Goal: Complete application form: Complete application form

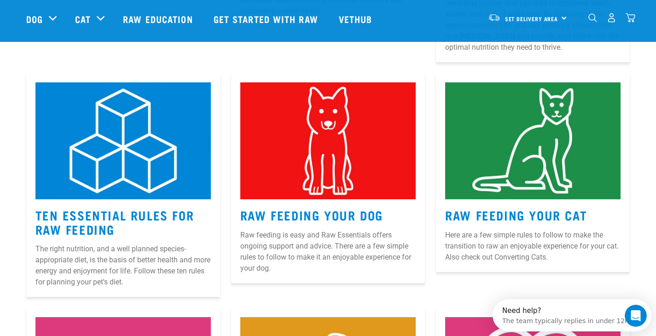
scroll to position [379, 0]
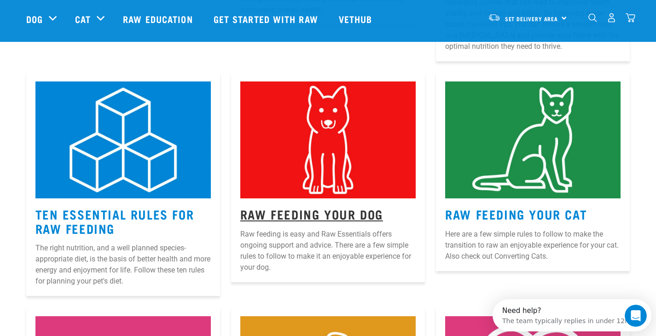
click at [307, 210] on link "Raw Feeding Your Dog" at bounding box center [311, 213] width 143 height 7
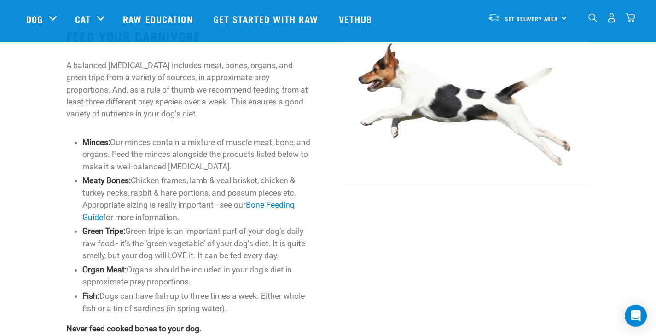
scroll to position [405, 0]
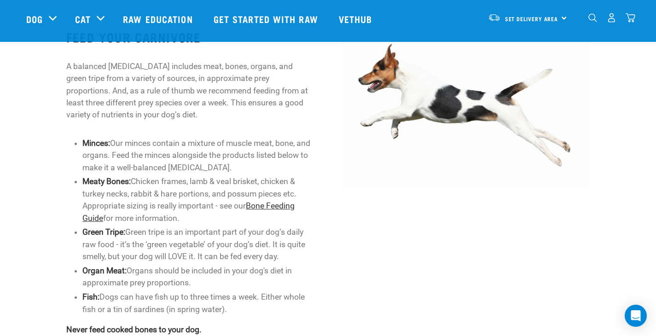
click at [276, 202] on link "Bone Feeding Guide" at bounding box center [188, 211] width 212 height 21
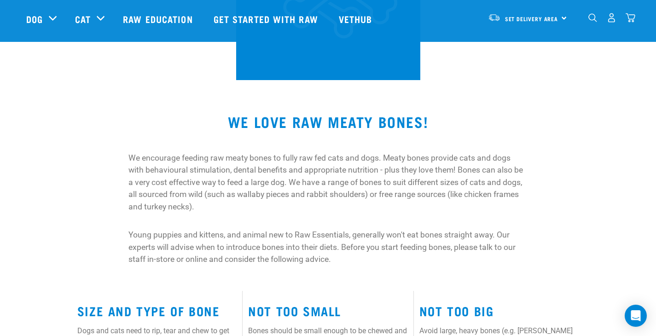
scroll to position [213, 0]
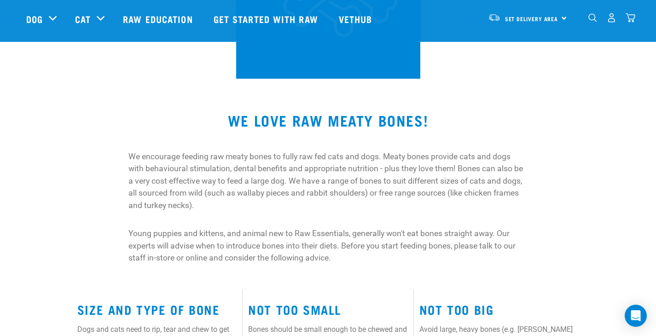
click at [276, 202] on p "We encourage feeding raw meaty bones to fully raw fed cats and dogs. Meaty bone…" at bounding box center [327, 181] width 399 height 61
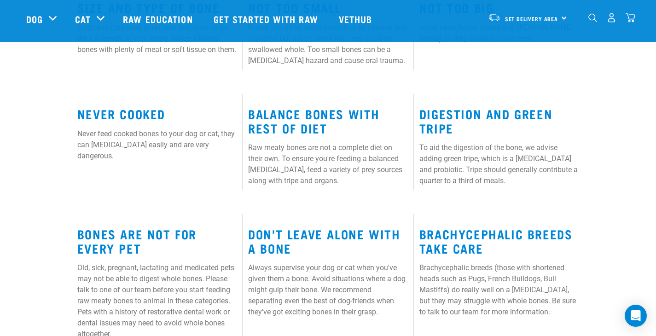
scroll to position [512, 0]
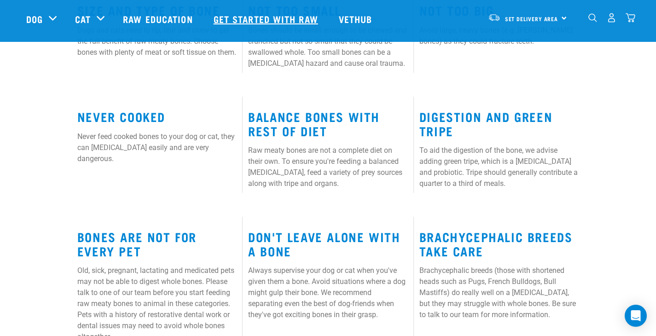
click at [280, 17] on link "Get started with Raw" at bounding box center [266, 18] width 125 height 37
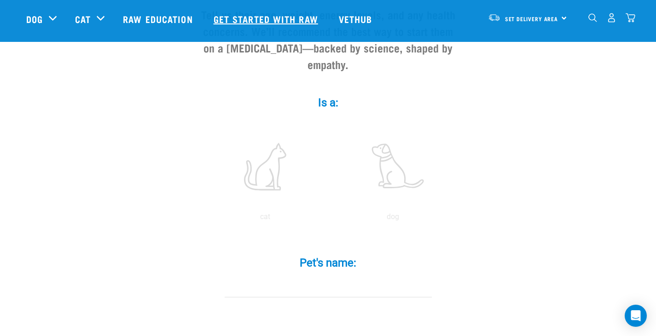
scroll to position [120, 0]
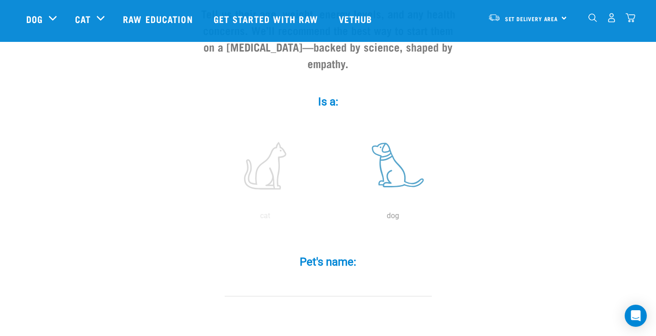
click at [383, 167] on label at bounding box center [393, 166] width 124 height 78
click at [329, 218] on input "radio" at bounding box center [329, 218] width 0 height 0
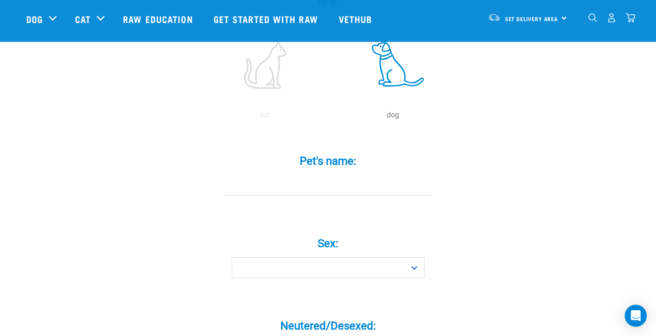
scroll to position [227, 0]
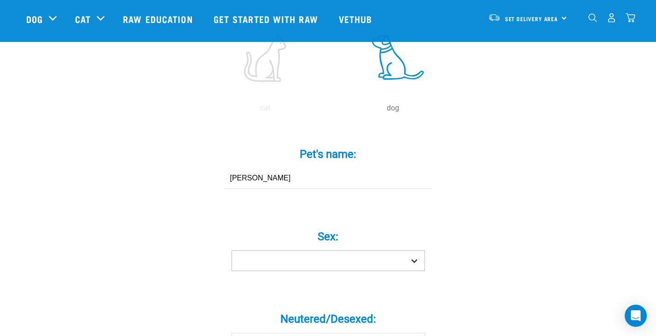
type input "[PERSON_NAME]"
select select "boy"
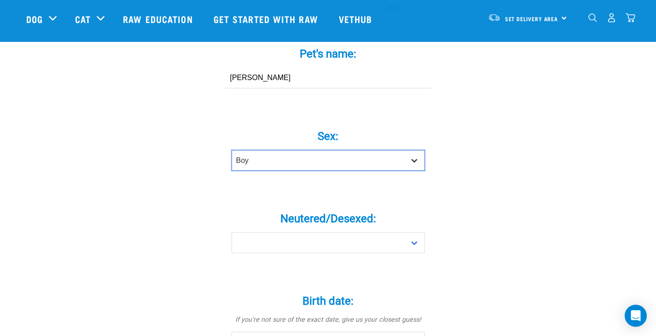
scroll to position [329, 0]
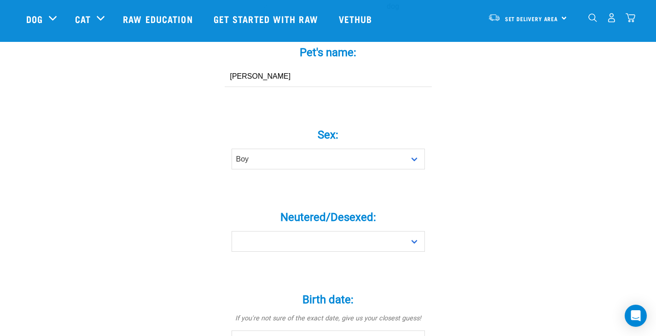
click at [401, 266] on div "Neutered/Desexed: * Yes No" at bounding box center [328, 228] width 276 height 75
select select "no"
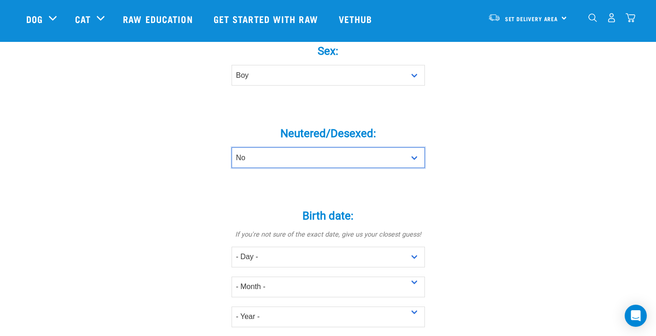
scroll to position [417, 0]
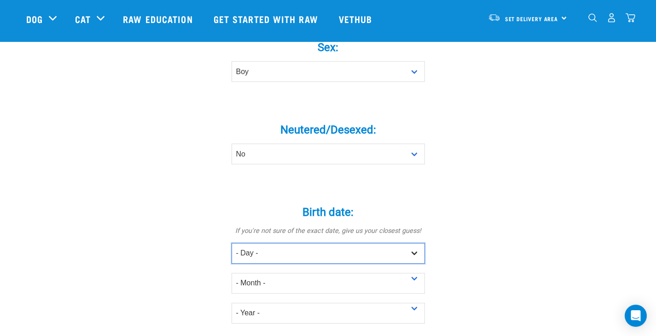
select select "2"
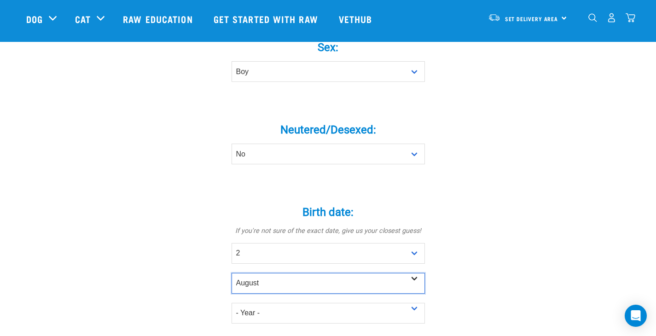
select select "July"
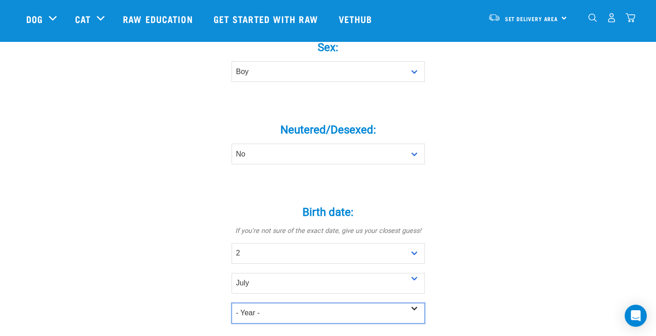
select select "2025"
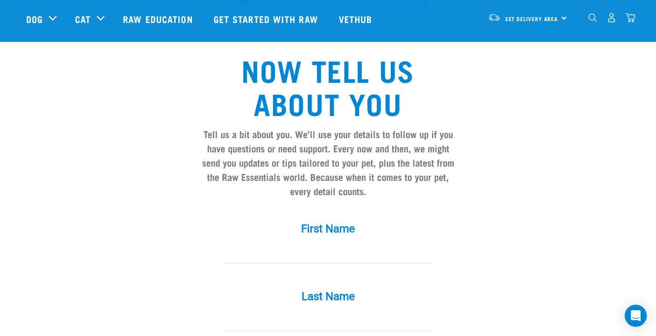
scroll to position [729, 0]
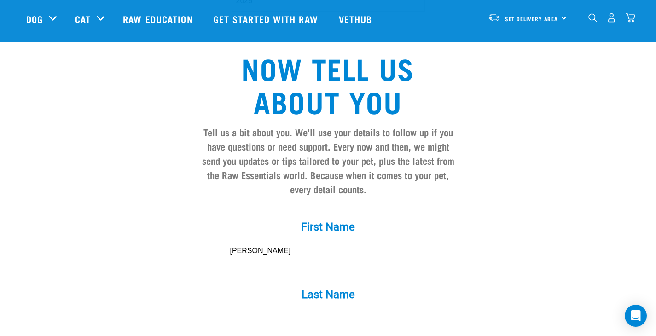
type input "kelly"
type input "Kelly"
type input "Farrimond"
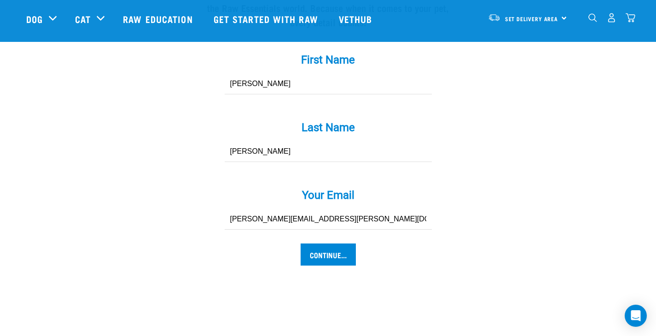
scroll to position [898, 0]
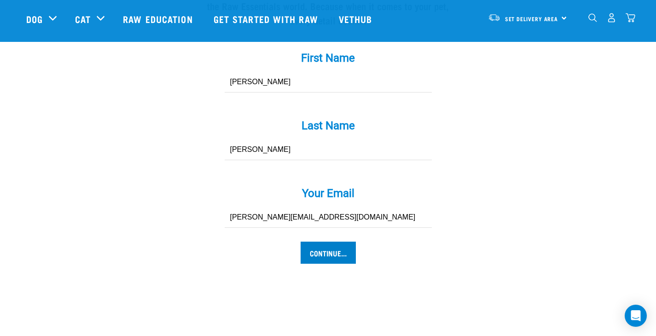
type input "kelly@farrimondconsulting.co.nz"
click at [319, 258] on input "Continue..." at bounding box center [328, 253] width 55 height 22
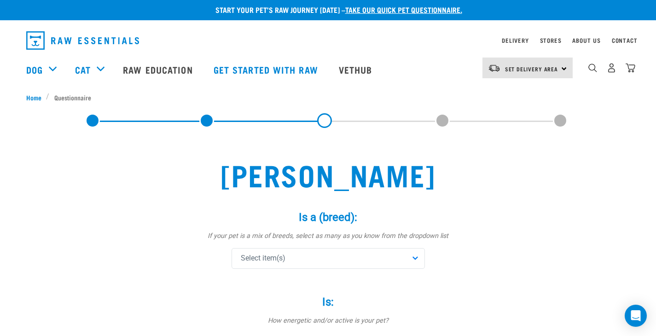
scroll to position [6, 0]
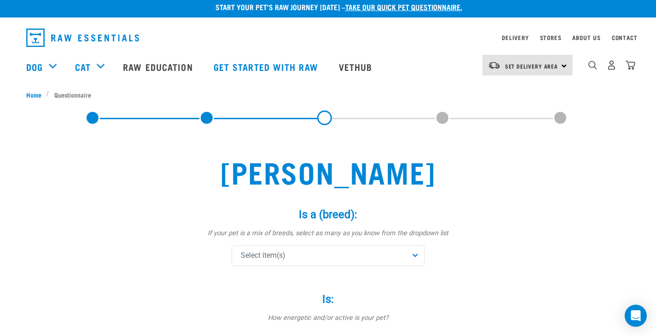
click at [415, 255] on div "Select item(s)" at bounding box center [328, 255] width 193 height 21
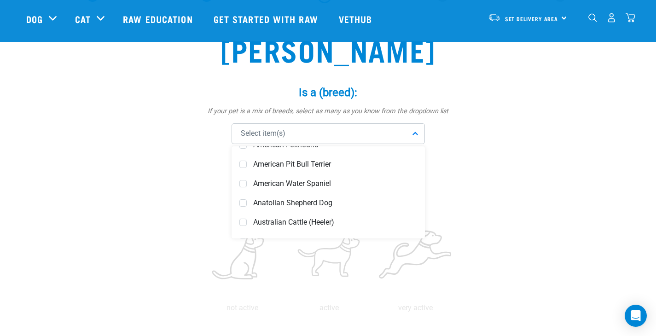
scroll to position [209, 0]
click at [245, 218] on span at bounding box center [242, 220] width 7 height 7
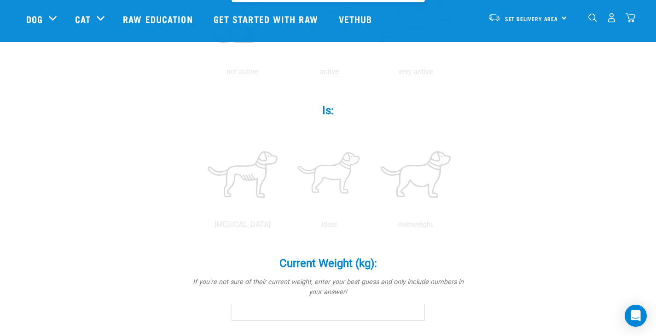
scroll to position [296, 0]
click at [336, 177] on label at bounding box center [329, 174] width 83 height 78
click at [286, 227] on input "radio" at bounding box center [286, 227] width 0 height 0
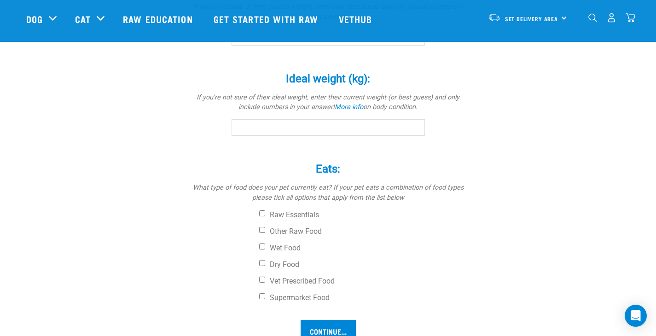
scroll to position [573, 0]
click at [261, 259] on input "Dry Food" at bounding box center [262, 262] width 6 height 6
checkbox input "true"
click at [261, 294] on input "Supermarket Food" at bounding box center [262, 295] width 6 height 6
checkbox input "true"
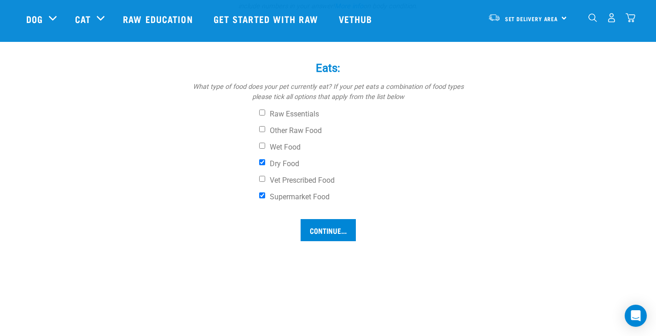
scroll to position [677, 0]
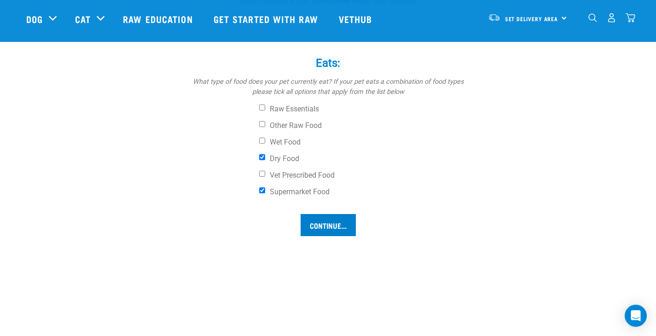
click at [336, 223] on input "Continue..." at bounding box center [328, 225] width 55 height 22
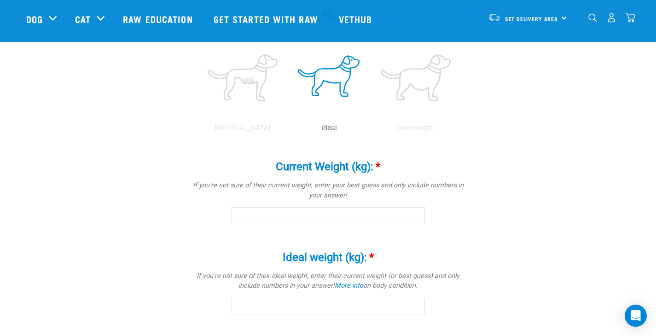
scroll to position [394, 0]
click at [414, 215] on input "-0.1" at bounding box center [328, 214] width 193 height 17
click at [414, 215] on input "-0.2" at bounding box center [328, 214] width 193 height 17
click at [414, 215] on input "-0.3" at bounding box center [328, 214] width 193 height 17
click at [414, 215] on input "-0.4" at bounding box center [328, 214] width 193 height 17
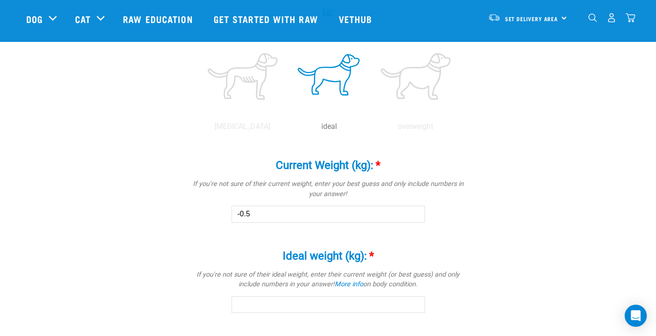
click at [414, 215] on input "-0.5" at bounding box center [328, 214] width 193 height 17
click at [414, 215] on input "-0.6" at bounding box center [328, 214] width 193 height 17
click at [414, 215] on input "-0.7" at bounding box center [328, 214] width 193 height 17
click at [414, 215] on input "-0.8" at bounding box center [328, 214] width 193 height 17
click at [414, 215] on input "-0.9" at bounding box center [328, 214] width 193 height 17
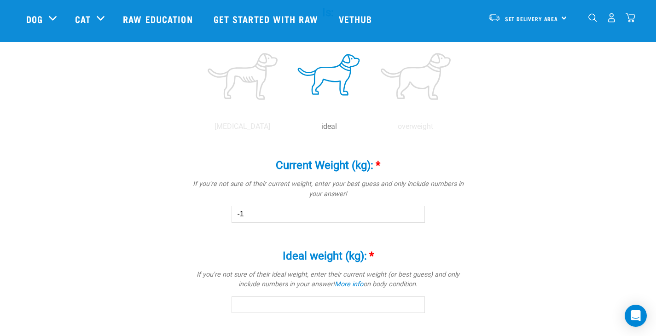
click at [414, 215] on input "-1" at bounding box center [328, 214] width 193 height 17
click at [414, 215] on input "-1.1" at bounding box center [328, 214] width 193 height 17
click at [414, 215] on input "-1.2" at bounding box center [328, 214] width 193 height 17
click at [414, 215] on input "-1.3" at bounding box center [328, 214] width 193 height 17
click at [414, 215] on input "-1.4" at bounding box center [328, 214] width 193 height 17
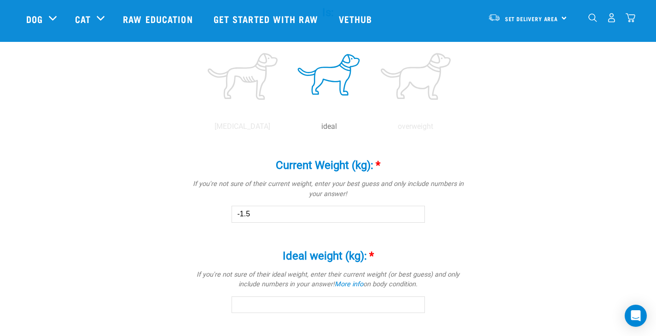
click at [414, 215] on input "-1.5" at bounding box center [328, 214] width 193 height 17
click at [414, 215] on input "-1.6" at bounding box center [328, 214] width 193 height 17
click at [414, 215] on input "-1.7" at bounding box center [328, 214] width 193 height 17
click at [414, 215] on input "-1.8" at bounding box center [328, 214] width 193 height 17
click at [414, 215] on input "-1.9" at bounding box center [328, 214] width 193 height 17
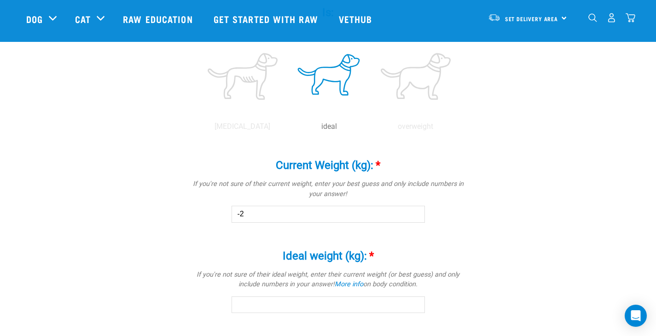
click at [414, 215] on input "-2" at bounding box center [328, 214] width 193 height 17
click at [414, 215] on input "-2.1" at bounding box center [328, 214] width 193 height 17
click at [414, 215] on input "-2.2" at bounding box center [328, 214] width 193 height 17
click at [414, 215] on input "-2.3" at bounding box center [328, 214] width 193 height 17
click at [414, 215] on input "-2.4" at bounding box center [328, 214] width 193 height 17
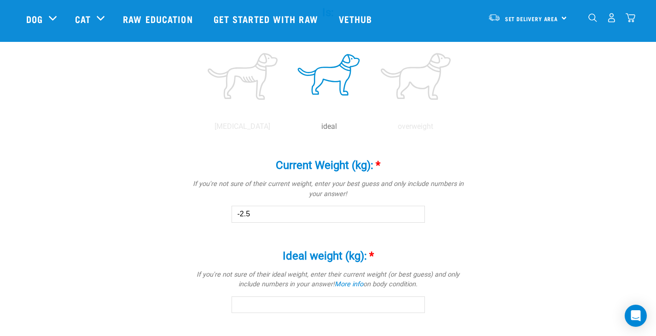
click at [414, 215] on input "-2.5" at bounding box center [328, 214] width 193 height 17
click at [414, 215] on input "-2.6" at bounding box center [328, 214] width 193 height 17
click at [414, 215] on input "-2.7" at bounding box center [328, 214] width 193 height 17
click at [414, 214] on input "-2.8" at bounding box center [328, 214] width 193 height 17
click at [414, 214] on input "-2.9" at bounding box center [328, 214] width 193 height 17
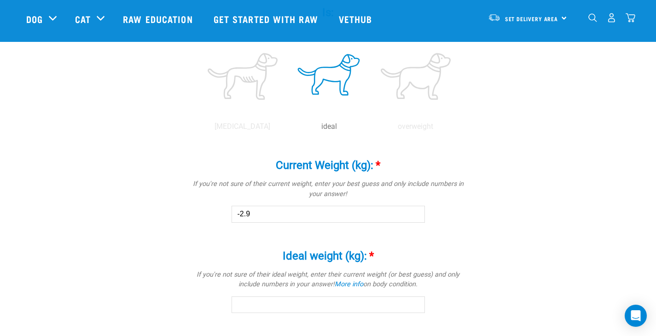
type input "-3"
click at [414, 214] on input "-3" at bounding box center [328, 214] width 193 height 17
click at [414, 304] on input "-0.1" at bounding box center [328, 304] width 193 height 17
click at [414, 304] on input "-0.2" at bounding box center [328, 304] width 193 height 17
click at [414, 304] on input "-0.3" at bounding box center [328, 304] width 193 height 17
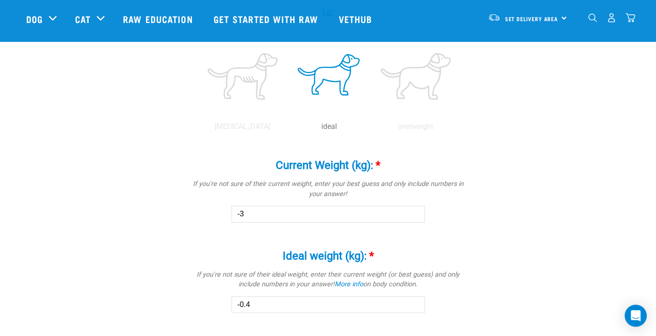
click at [414, 304] on input "-0.4" at bounding box center [328, 304] width 193 height 17
click at [414, 304] on input "-0.5" at bounding box center [328, 304] width 193 height 17
click at [414, 304] on input "-0.6" at bounding box center [328, 304] width 193 height 17
click at [414, 304] on input "-0.7" at bounding box center [328, 304] width 193 height 17
click at [414, 304] on input "-1.1" at bounding box center [328, 304] width 193 height 17
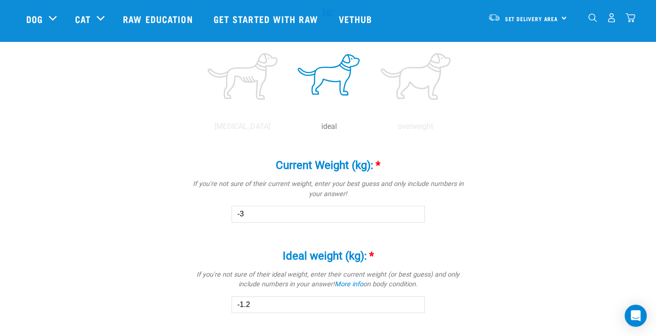
click at [414, 304] on input "-1.2" at bounding box center [328, 304] width 193 height 17
click at [414, 304] on input "-1.3" at bounding box center [328, 304] width 193 height 17
click at [414, 304] on input "-1.4" at bounding box center [328, 304] width 193 height 17
click at [414, 304] on input "-1.5" at bounding box center [328, 304] width 193 height 17
click at [414, 304] on input "-1.6" at bounding box center [328, 304] width 193 height 17
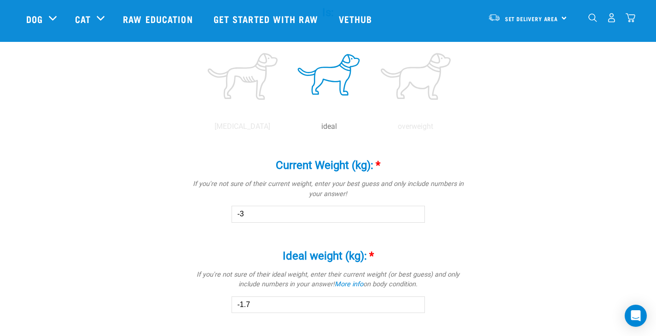
click at [414, 304] on input "-1.7" at bounding box center [328, 304] width 193 height 17
click at [414, 304] on input "-1.8" at bounding box center [328, 304] width 193 height 17
click at [415, 304] on input "-1.9" at bounding box center [328, 304] width 193 height 17
click at [415, 304] on input "-2" at bounding box center [328, 304] width 193 height 17
click at [415, 304] on input "-2.1" at bounding box center [328, 304] width 193 height 17
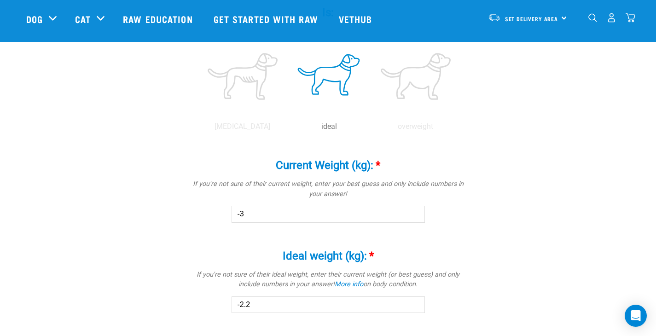
click at [415, 304] on input "-2.2" at bounding box center [328, 304] width 193 height 17
click at [415, 304] on input "-2.3" at bounding box center [328, 304] width 193 height 17
click at [415, 304] on input "-2.4" at bounding box center [328, 304] width 193 height 17
click at [415, 304] on input "-2.5" at bounding box center [328, 304] width 193 height 17
click at [415, 304] on input "-2.6" at bounding box center [328, 304] width 193 height 17
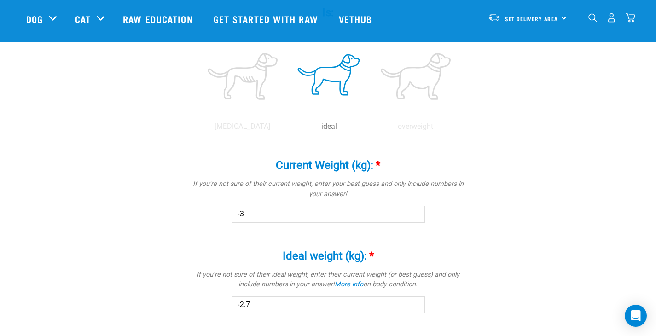
click at [415, 304] on input "-2.7" at bounding box center [328, 304] width 193 height 17
click at [415, 304] on input "-2.8" at bounding box center [328, 304] width 193 height 17
click at [415, 304] on input "-2.9" at bounding box center [328, 304] width 193 height 17
type input "-3"
click at [415, 304] on input "-3" at bounding box center [328, 304] width 193 height 17
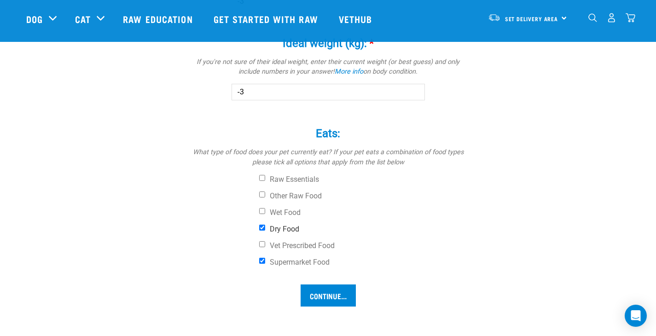
scroll to position [618, 0]
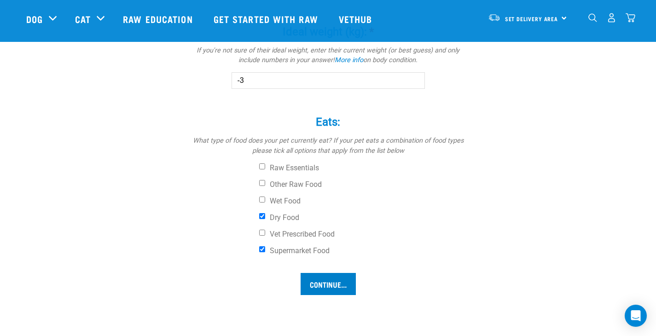
click at [332, 280] on input "Continue..." at bounding box center [328, 284] width 55 height 22
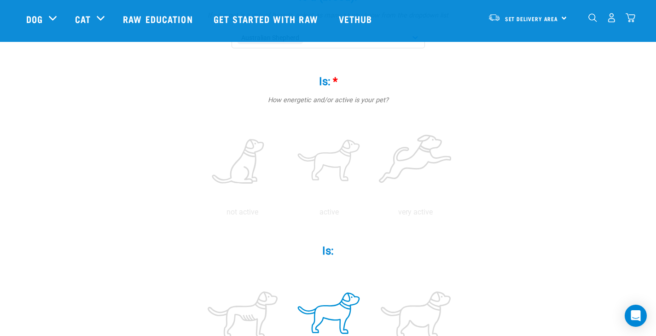
scroll to position [153, 0]
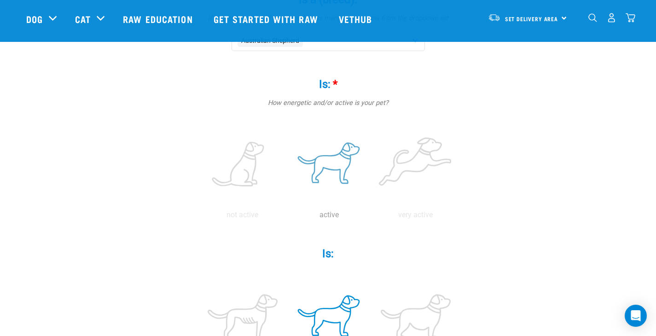
click at [329, 160] on label at bounding box center [329, 165] width 83 height 78
click at [286, 217] on input "radio" at bounding box center [286, 217] width 0 height 0
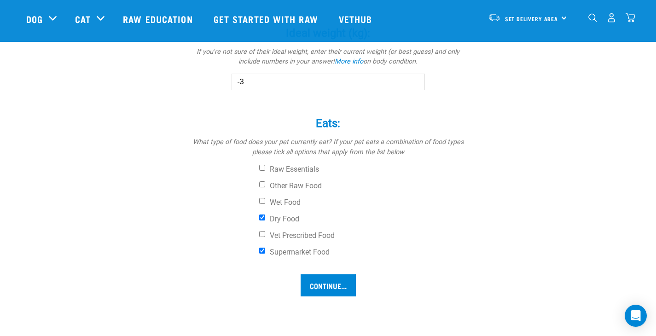
scroll to position [627, 0]
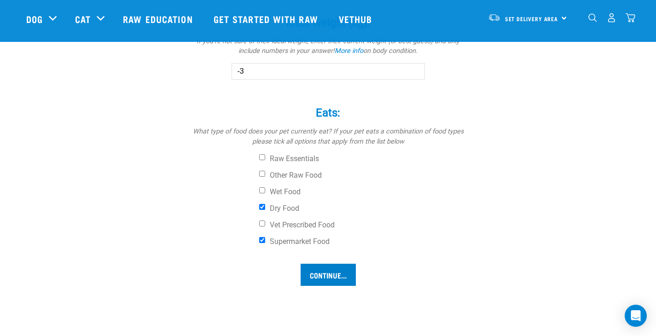
click at [329, 273] on input "Continue..." at bounding box center [328, 275] width 55 height 22
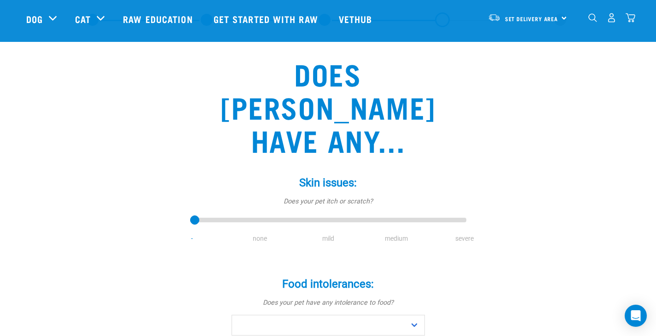
scroll to position [37, 0]
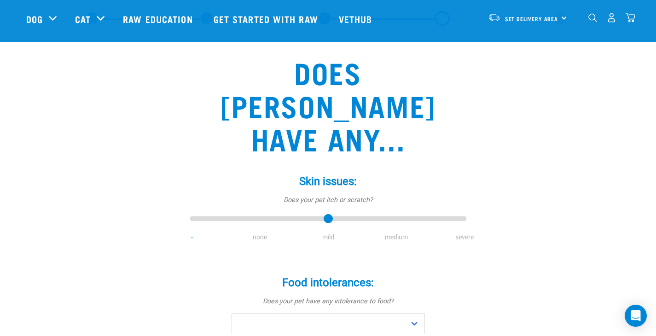
drag, startPoint x: 193, startPoint y: 186, endPoint x: 321, endPoint y: 186, distance: 128.0
type input "2"
click at [321, 213] on input "range" at bounding box center [328, 219] width 276 height 13
select select "no"
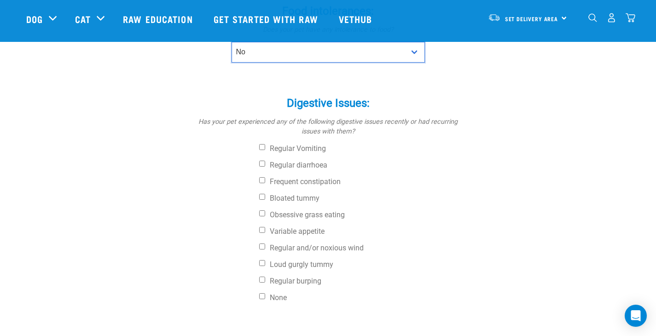
scroll to position [310, 0]
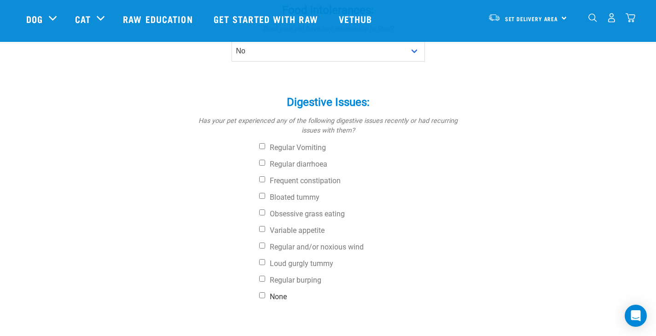
click at [261, 292] on input "None" at bounding box center [262, 295] width 6 height 6
checkbox input "true"
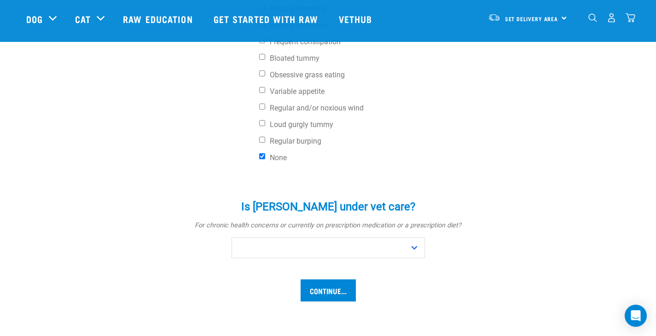
scroll to position [449, 0]
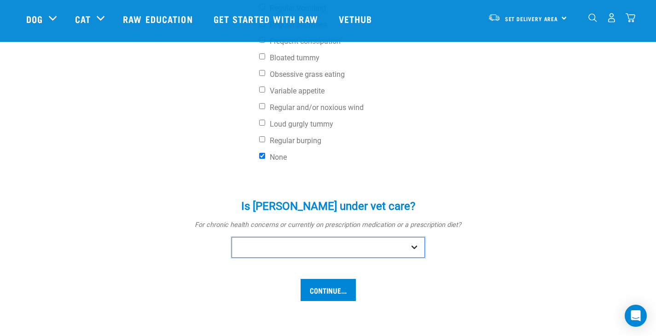
select select "yes"
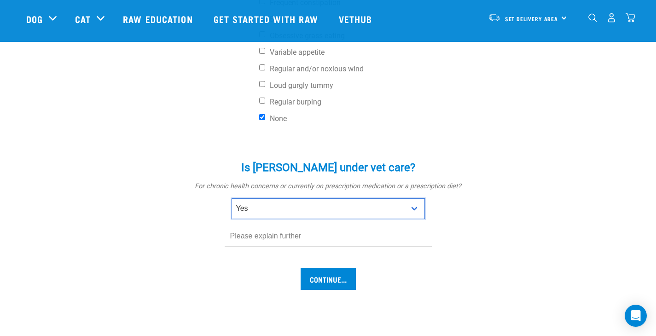
scroll to position [505, 0]
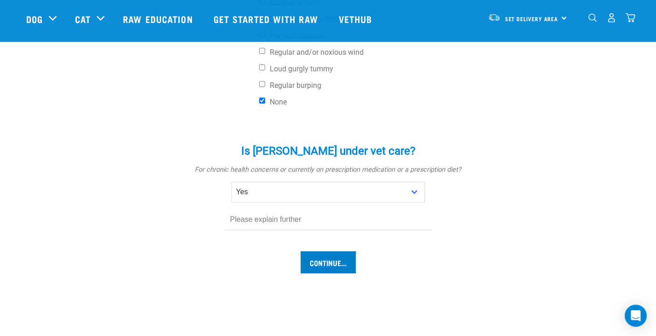
click at [335, 251] on input "Continue..." at bounding box center [328, 262] width 55 height 22
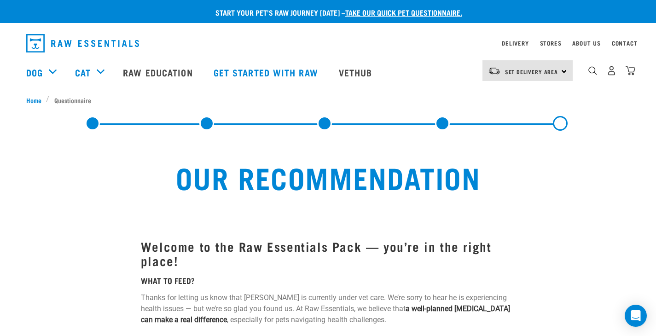
click at [325, 124] on link at bounding box center [324, 123] width 15 height 15
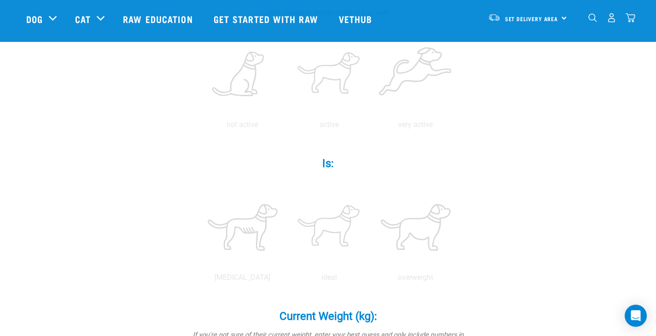
scroll to position [241, 0]
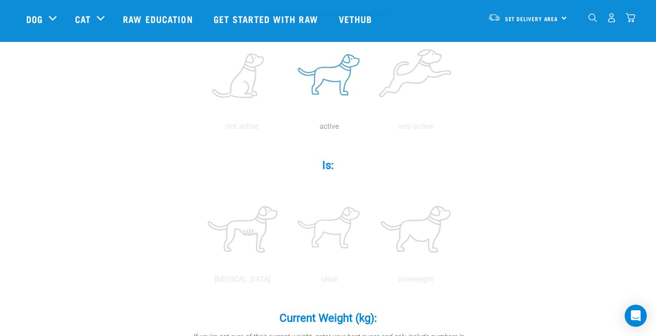
click at [329, 74] on label at bounding box center [329, 76] width 83 height 78
click at [286, 129] on input "radio" at bounding box center [286, 129] width 0 height 0
click at [334, 219] on label at bounding box center [329, 229] width 83 height 78
click at [286, 282] on input "radio" at bounding box center [286, 282] width 0 height 0
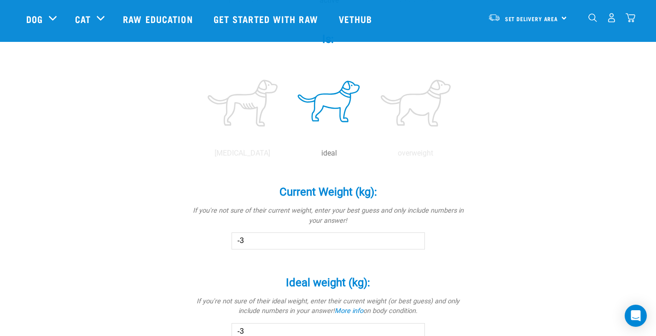
scroll to position [368, 0]
click at [245, 239] on input "-3" at bounding box center [328, 240] width 193 height 17
click at [414, 237] on input "-2.9" at bounding box center [328, 240] width 193 height 17
click at [414, 241] on input "-3" at bounding box center [328, 240] width 193 height 17
click at [414, 241] on input "-3.1" at bounding box center [328, 240] width 193 height 17
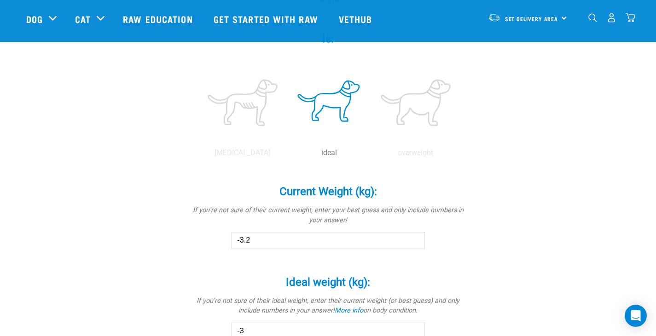
click at [414, 241] on input "-3.2" at bounding box center [328, 240] width 193 height 17
click at [414, 241] on input "-3.3" at bounding box center [328, 240] width 193 height 17
click at [414, 241] on input "-3.4" at bounding box center [328, 240] width 193 height 17
click at [414, 241] on input "-3.5" at bounding box center [328, 240] width 193 height 17
click at [414, 241] on input "-3.6" at bounding box center [328, 240] width 193 height 17
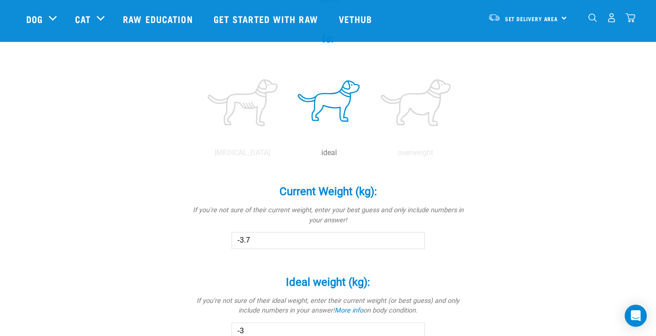
click at [414, 241] on input "-3.7" at bounding box center [328, 240] width 193 height 17
click at [414, 241] on input "-3.8" at bounding box center [328, 240] width 193 height 17
click at [414, 241] on input "-3.9" at bounding box center [328, 240] width 193 height 17
click at [414, 241] on input "-4" at bounding box center [328, 240] width 193 height 17
click at [414, 241] on input "-4.1" at bounding box center [328, 240] width 193 height 17
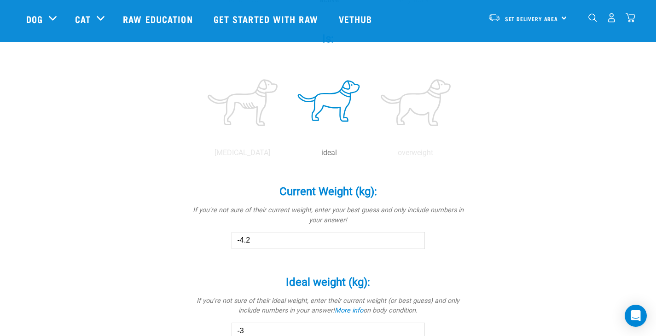
click at [414, 241] on input "-4.2" at bounding box center [328, 240] width 193 height 17
click at [414, 241] on input "-4.3" at bounding box center [328, 240] width 193 height 17
click at [414, 241] on input "-4.4" at bounding box center [328, 240] width 193 height 17
click at [414, 241] on input "-4.5" at bounding box center [328, 240] width 193 height 17
click at [414, 241] on input "-4.6" at bounding box center [328, 240] width 193 height 17
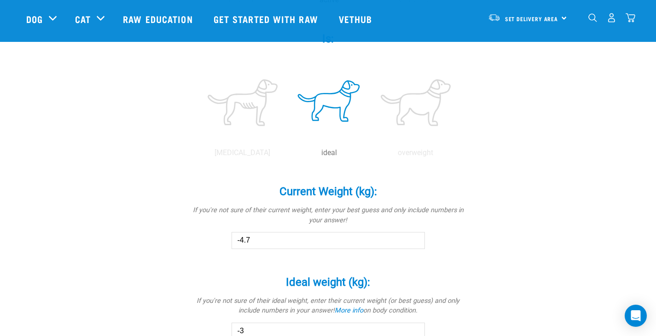
click at [414, 241] on input "-4.7" at bounding box center [328, 240] width 193 height 17
click at [414, 241] on input "-4.8" at bounding box center [328, 240] width 193 height 17
click at [414, 241] on input "-4.9" at bounding box center [328, 240] width 193 height 17
type input "-5"
click at [414, 241] on input "-5" at bounding box center [328, 240] width 193 height 17
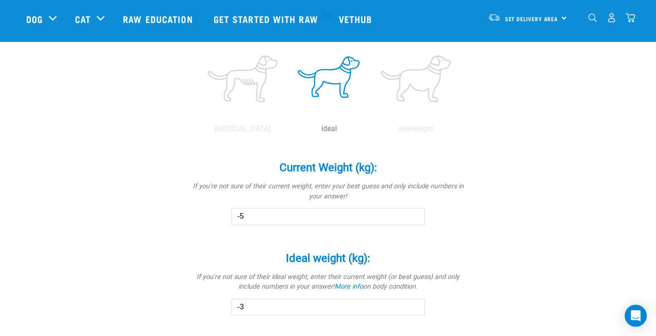
scroll to position [395, 0]
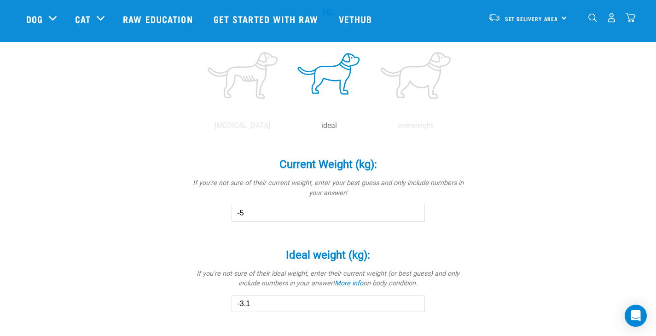
click at [414, 304] on input "-3.1" at bounding box center [328, 304] width 193 height 17
click at [414, 304] on input "-3.2" at bounding box center [328, 304] width 193 height 17
click at [414, 304] on input "-3.3" at bounding box center [328, 304] width 193 height 17
click at [414, 304] on input "-3.4" at bounding box center [328, 304] width 193 height 17
click at [414, 304] on input "-3.5" at bounding box center [328, 304] width 193 height 17
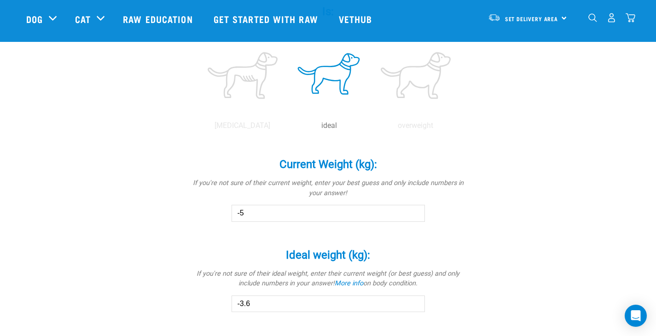
click at [414, 304] on input "-3.6" at bounding box center [328, 304] width 193 height 17
click at [414, 304] on input "-3.7" at bounding box center [328, 304] width 193 height 17
click at [414, 304] on input "-3.8" at bounding box center [328, 304] width 193 height 17
click at [414, 304] on input "-3.9" at bounding box center [328, 304] width 193 height 17
click at [414, 304] on input "-4" at bounding box center [328, 304] width 193 height 17
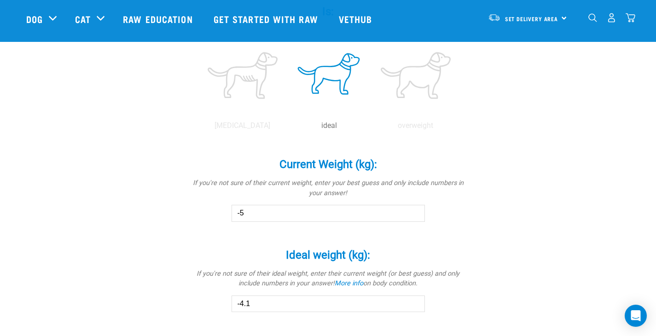
click at [414, 304] on input "-4.1" at bounding box center [328, 304] width 193 height 17
click at [414, 304] on input "-4.2" at bounding box center [328, 304] width 193 height 17
click at [414, 304] on input "-4.3" at bounding box center [328, 304] width 193 height 17
click at [414, 304] on input "-4.4" at bounding box center [328, 304] width 193 height 17
click at [414, 304] on input "-4.5" at bounding box center [328, 304] width 193 height 17
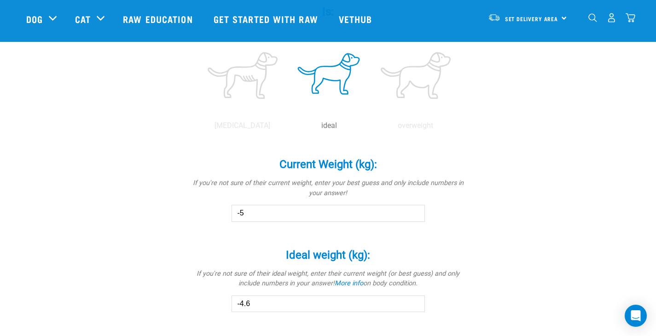
click at [414, 304] on input "-4.6" at bounding box center [328, 304] width 193 height 17
click at [414, 304] on input "-4.7" at bounding box center [328, 304] width 193 height 17
click at [414, 304] on input "-4.8" at bounding box center [328, 304] width 193 height 17
click at [414, 304] on input "-4.9" at bounding box center [328, 304] width 193 height 17
type input "-5"
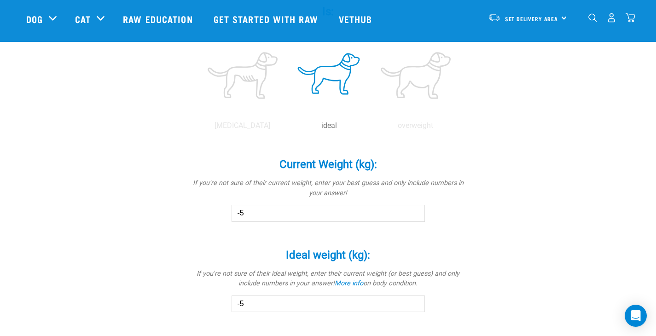
click at [414, 304] on input "-5" at bounding box center [328, 304] width 193 height 17
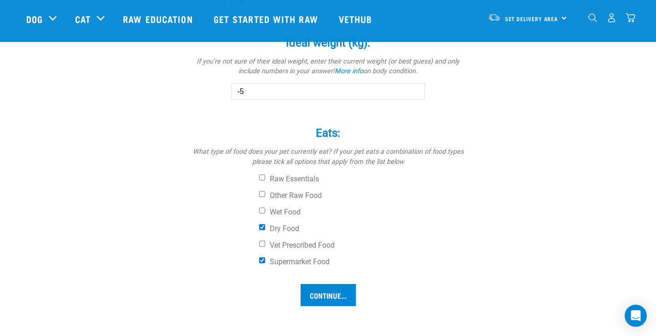
scroll to position [606, 0]
click at [262, 193] on input "Other Raw Food" at bounding box center [262, 195] width 6 height 6
checkbox input "true"
click at [309, 265] on div "Eats: * What type of food does your pet currently eat? If your pet eats a combi…" at bounding box center [328, 193] width 276 height 156
click at [319, 290] on input "Continue..." at bounding box center [328, 296] width 55 height 22
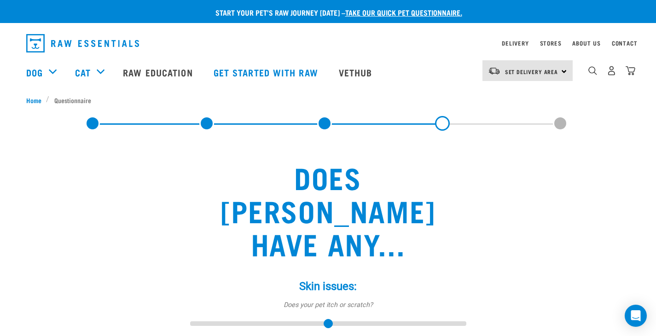
drag, startPoint x: 327, startPoint y: 290, endPoint x: 311, endPoint y: 287, distance: 15.9
click at [311, 318] on input "range" at bounding box center [328, 324] width 276 height 13
type input "2"
drag, startPoint x: 325, startPoint y: 290, endPoint x: 301, endPoint y: 289, distance: 24.9
click at [301, 318] on input "range" at bounding box center [328, 324] width 276 height 13
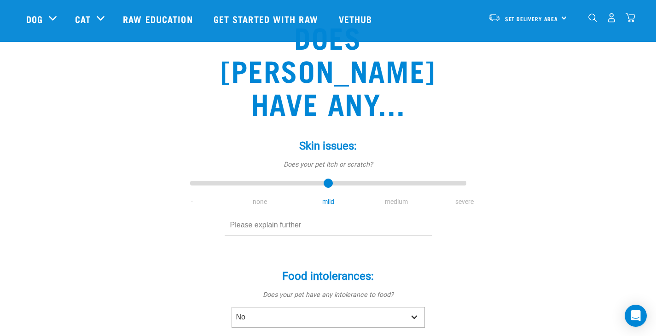
scroll to position [73, 0]
click at [236, 204] on div "Skin issues: * Does your pet itch or scratch? - none mild medium severe" at bounding box center [328, 187] width 276 height 123
click at [239, 215] on input "text" at bounding box center [328, 225] width 207 height 21
click at [233, 215] on input "seems to have a grass allergy" at bounding box center [328, 225] width 207 height 21
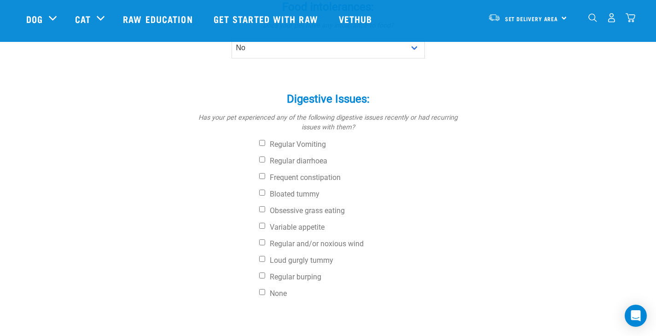
scroll to position [342, 0]
type input "Seems to have a grass allergy"
click at [263, 289] on input "None" at bounding box center [262, 292] width 6 height 6
checkbox input "true"
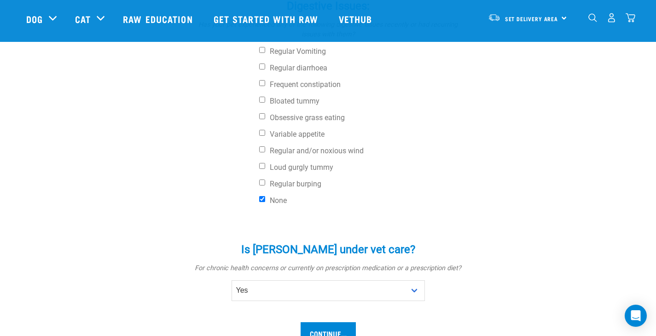
scroll to position [437, 0]
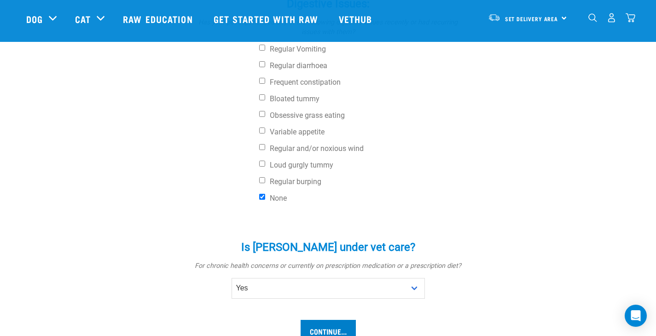
click at [331, 320] on input "Continue..." at bounding box center [328, 331] width 55 height 22
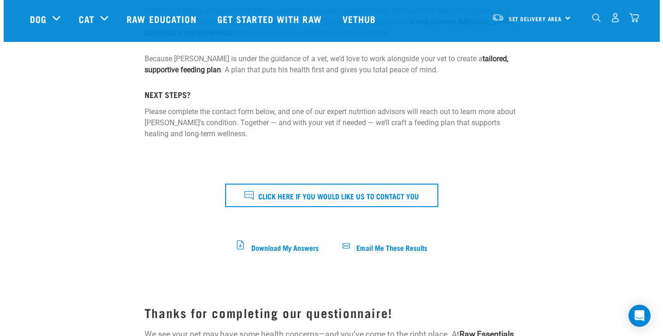
scroll to position [219, 0]
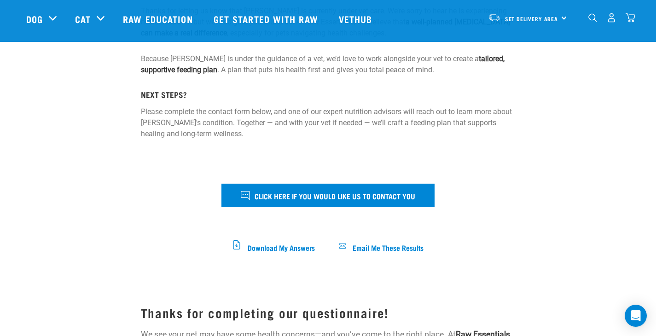
click at [296, 195] on span "Click here if you would like us to contact you" at bounding box center [335, 196] width 161 height 12
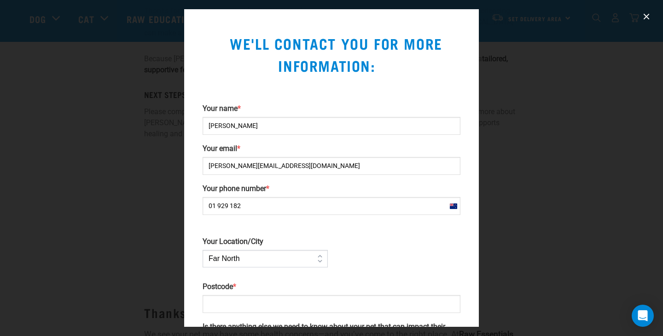
type input "01 929 182"
click at [214, 304] on input "Postcode *" at bounding box center [332, 304] width 258 height 18
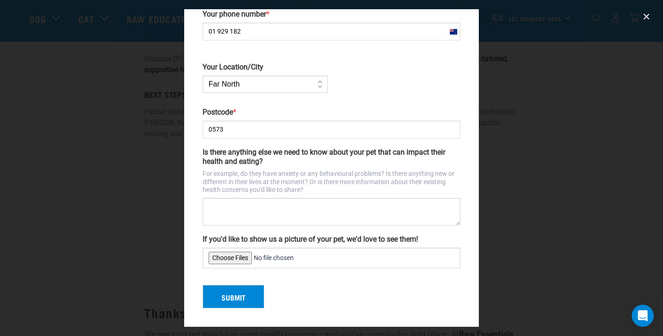
scroll to position [174, 0]
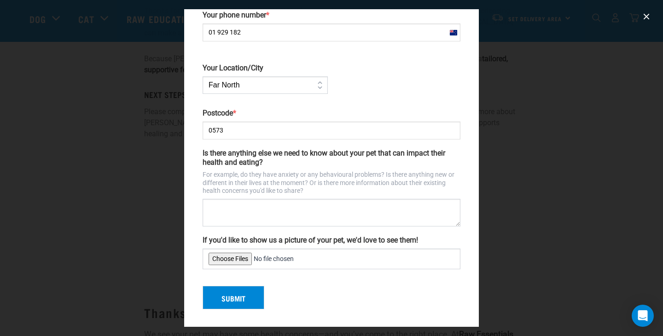
type input "0573"
click at [213, 208] on textarea "Is there anything else we need to know about your pet that can impact their hea…" at bounding box center [332, 213] width 258 height 28
click at [293, 207] on textarea "We also have a 3 year old Ausie" at bounding box center [332, 213] width 258 height 28
click at [303, 206] on textarea "We also have a 3 year old Aussie" at bounding box center [332, 213] width 258 height 28
click at [304, 205] on textarea "We also have a 3 year old Aussie Sheppard" at bounding box center [332, 213] width 258 height 28
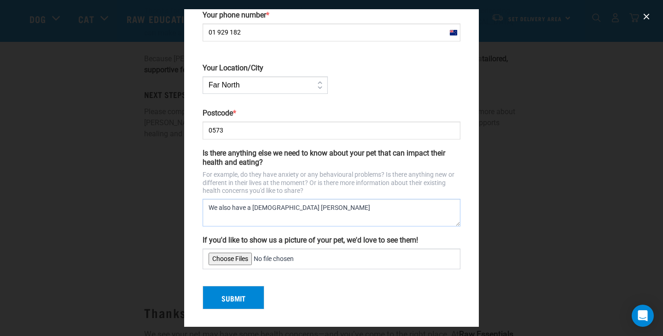
click at [318, 209] on textarea "We also have a 3 year old Aussie Sheppard" at bounding box center [332, 213] width 258 height 28
click at [322, 204] on textarea "We also have a 3 year old Aussie Sheppard" at bounding box center [332, 213] width 258 height 28
click at [321, 204] on textarea "We also have a 3 year old Aussie Sheppard" at bounding box center [332, 213] width 258 height 28
click at [328, 205] on textarea "We also have a 3 year old Aussie Shepard" at bounding box center [332, 213] width 258 height 28
click at [383, 206] on textarea "We also have a 3 year old Aussie Shepard, a female and Ollie is quite boisterou…" at bounding box center [332, 213] width 258 height 28
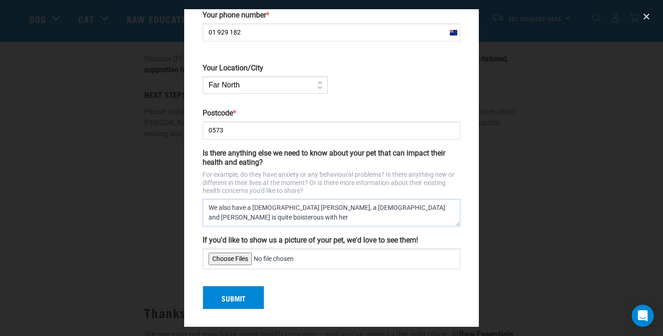
type textarea "We also have a 3 year old Aussie Shepard, a female and Ollie is quite boisterou…"
click at [234, 257] on input "If you'd like to show us a picture of your pet, we'd love to see them!" at bounding box center [332, 259] width 258 height 21
type input "C:\fakepath\IMG_3750.jpeg"
click at [236, 291] on button "Submit" at bounding box center [234, 298] width 62 height 24
click at [231, 293] on div "Submit" at bounding box center [331, 293] width 265 height 31
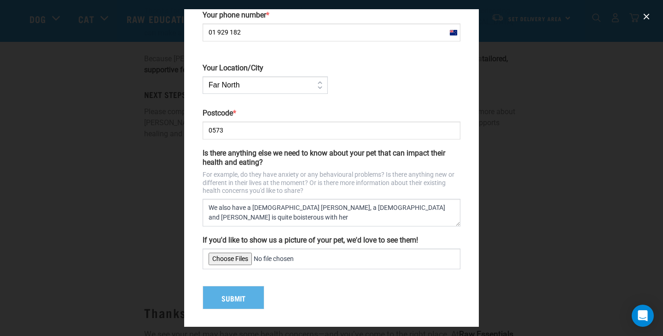
click at [231, 293] on div "Submit" at bounding box center [331, 293] width 265 height 31
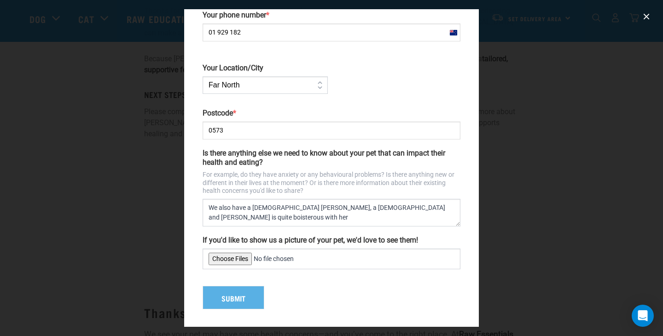
click at [226, 255] on input "If you'd like to show us a picture of your pet, we'd love to see them!" at bounding box center [332, 259] width 258 height 21
click at [289, 256] on input "If you'd like to show us a picture of your pet, we'd love to see them!" at bounding box center [332, 259] width 258 height 21
click at [229, 293] on div "Submit" at bounding box center [331, 293] width 265 height 31
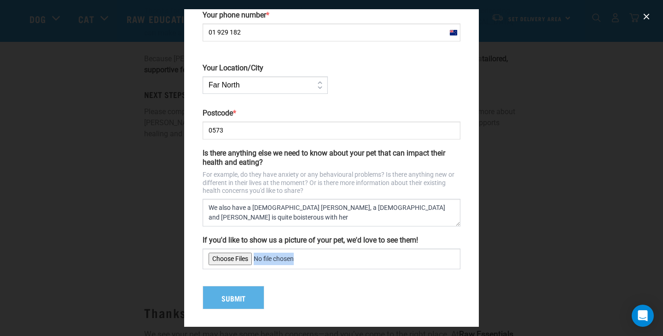
click at [229, 293] on div "Submit" at bounding box center [331, 293] width 265 height 31
click at [241, 300] on div "Submit" at bounding box center [331, 293] width 265 height 31
click at [233, 295] on div "Submit" at bounding box center [331, 293] width 265 height 31
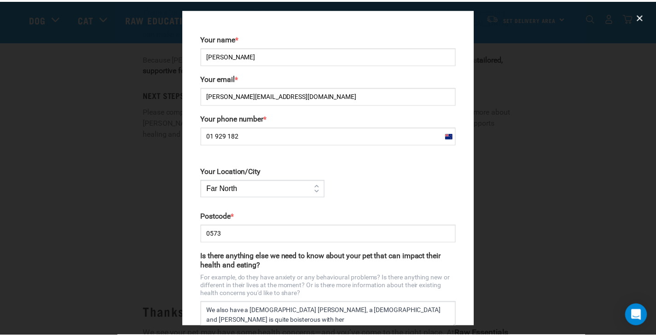
scroll to position [72, 0]
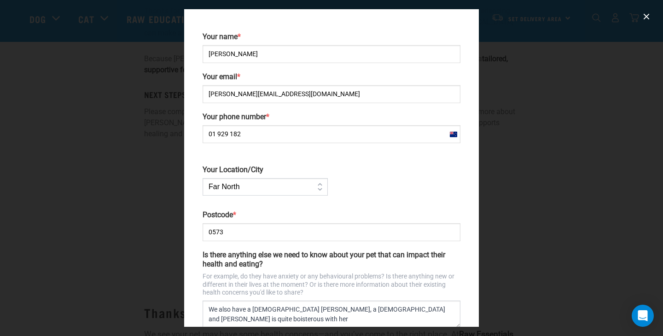
click at [216, 136] on input "01 929 182" at bounding box center [332, 134] width 258 height 18
click at [212, 134] on input "01 929 182" at bounding box center [332, 134] width 258 height 18
type input "021 929 182"
click at [179, 136] on div at bounding box center [331, 168] width 663 height 336
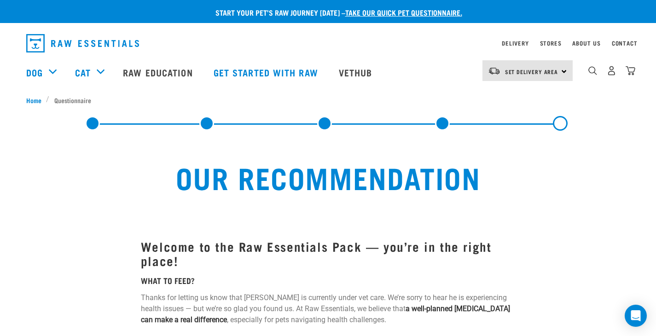
scroll to position [0, 0]
click at [442, 123] on link at bounding box center [442, 123] width 15 height 15
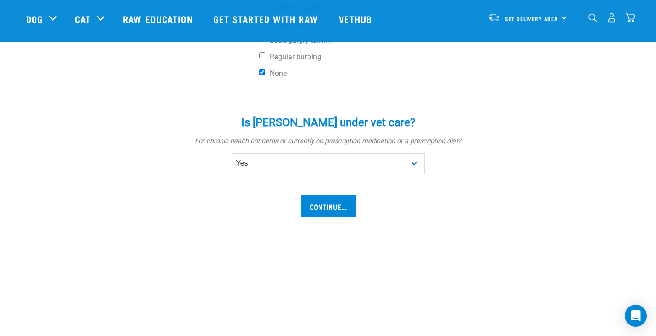
scroll to position [563, 0]
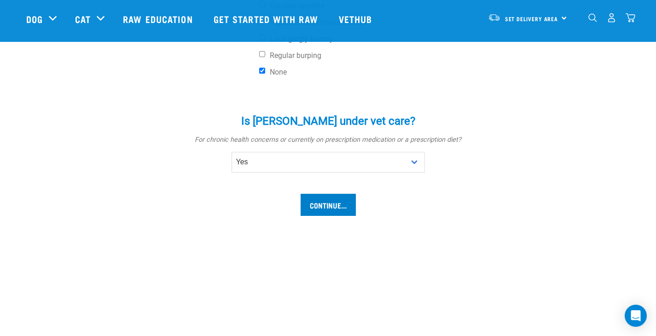
click at [333, 194] on input "Continue..." at bounding box center [328, 205] width 55 height 22
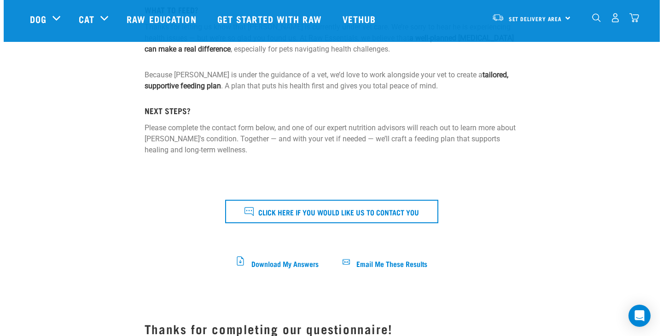
scroll to position [207, 0]
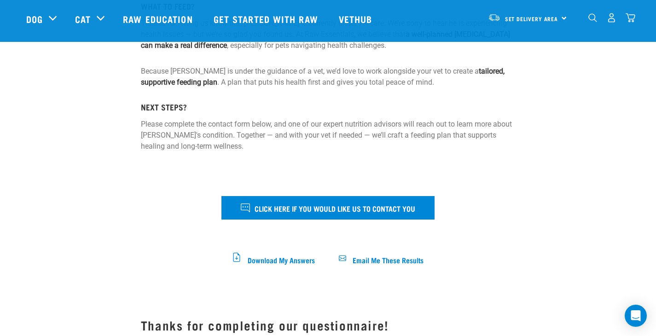
click at [326, 204] on span "Click here if you would like us to contact you" at bounding box center [335, 208] width 161 height 12
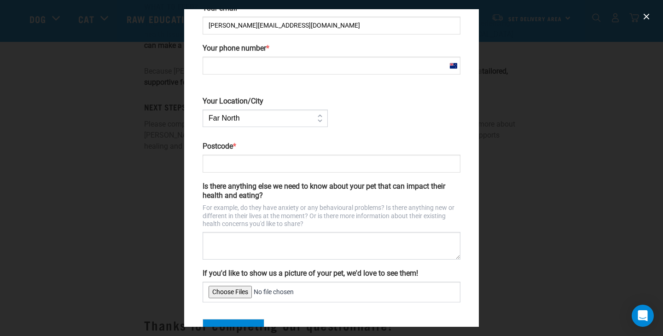
scroll to position [141, 0]
click at [216, 160] on input "Postcode *" at bounding box center [332, 163] width 258 height 18
type input "021 929 182"
click at [223, 161] on input "Postcode *" at bounding box center [332, 163] width 258 height 18
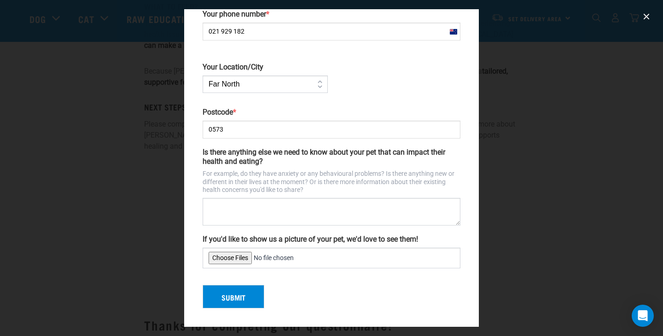
scroll to position [174, 0]
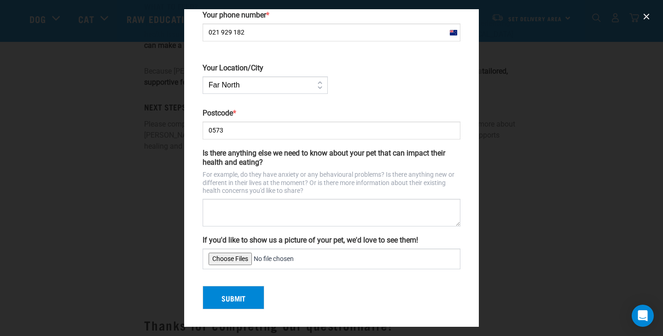
type input "0573"
click at [220, 212] on textarea "Is there anything else we need to know about your pet that can impact their hea…" at bounding box center [332, 213] width 258 height 28
click at [231, 256] on input "If you'd like to show us a picture of your pet, we'd love to see them!" at bounding box center [332, 259] width 258 height 21
